Goal: Find contact information: Find contact information

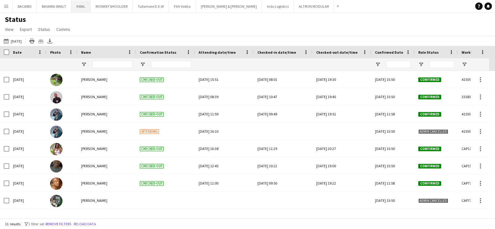
click at [79, 0] on button "KWAL Close" at bounding box center [80, 6] width 19 height 12
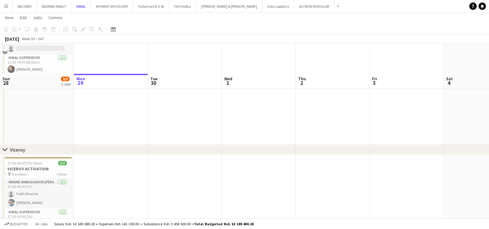
scroll to position [773, 0]
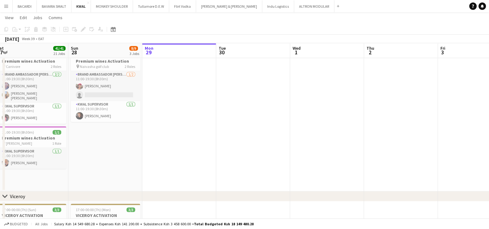
drag, startPoint x: 55, startPoint y: 132, endPoint x: 104, endPoint y: 143, distance: 49.8
click at [128, 143] on app-calendar-viewport "Thu 25 Fri 26 38/38 19 Jobs Sat 27 41/41 21 Jobs Sun 28 8/9 3 Jobs Mon 29 Tue 3…" at bounding box center [244, 129] width 489 height 1756
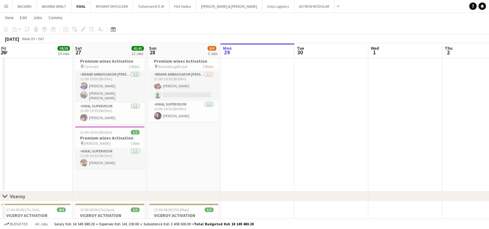
scroll to position [0, 160]
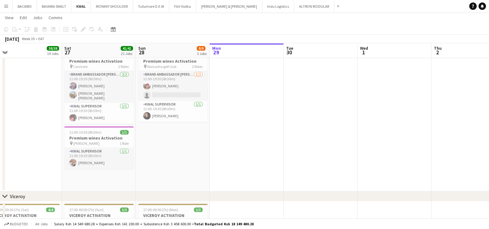
drag, startPoint x: 71, startPoint y: 145, endPoint x: 134, endPoint y: 151, distance: 63.3
click at [134, 151] on app-calendar-viewport "Wed 24 Thu 25 5/5 3 Jobs Fri 26 38/38 19 Jobs Sat 27 41/41 21 Jobs Sun 28 8/9 3…" at bounding box center [244, 129] width 489 height 1756
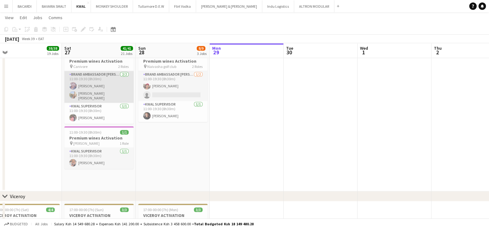
click at [95, 82] on app-card-role "Brand Ambassador kwal [DATE] 11:00-19:30 (8h30m) [PERSON_NAME] [PERSON_NAME] [P…" at bounding box center [98, 87] width 69 height 32
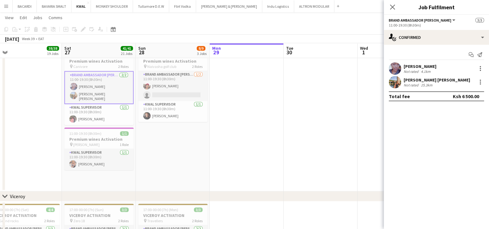
click at [418, 70] on div "Not rated" at bounding box center [412, 71] width 16 height 5
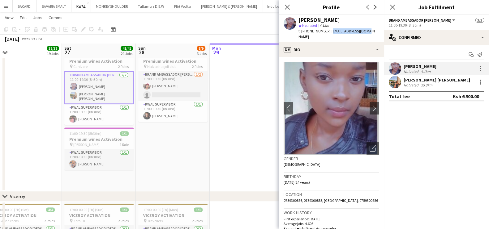
drag, startPoint x: 328, startPoint y: 30, endPoint x: 363, endPoint y: 33, distance: 35.1
click at [363, 33] on div "[PERSON_NAME] star Not rated 4.1km t. [PHONE_NUMBER] | [EMAIL_ADDRESS][DOMAIN_N…" at bounding box center [331, 29] width 105 height 28
copy span "[EMAIL_ADDRESS][DOMAIN_NAME]"
click at [284, 7] on icon "Close pop-in" at bounding box center [287, 7] width 6 height 6
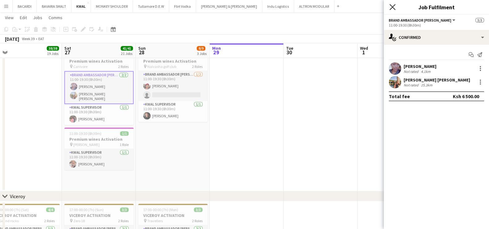
click at [390, 9] on icon at bounding box center [392, 7] width 6 height 6
